Goal: Find specific page/section: Find specific page/section

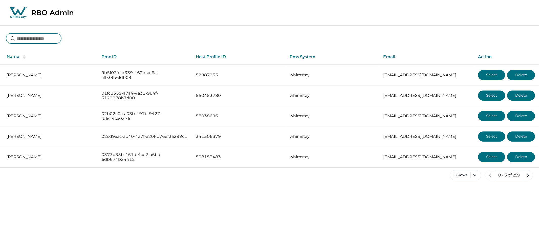
click at [54, 40] on input at bounding box center [33, 38] width 55 height 10
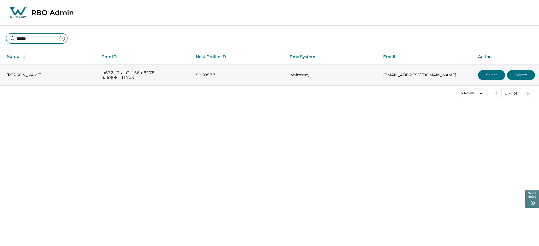
type input "******"
click at [480, 73] on button "Select" at bounding box center [491, 75] width 27 height 10
